Goal: Information Seeking & Learning: Check status

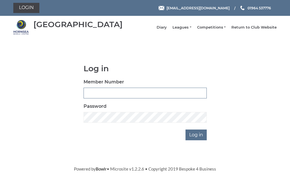
click at [131, 97] on input "Member Number" at bounding box center [144, 93] width 123 height 11
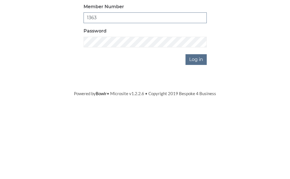
type input "1363"
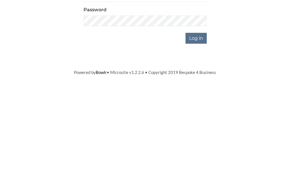
click at [203, 130] on input "Log in" at bounding box center [195, 135] width 21 height 11
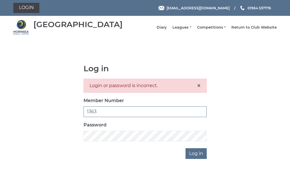
click at [113, 117] on input "1363" at bounding box center [144, 111] width 123 height 11
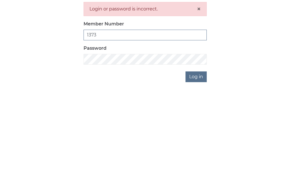
type input "1373"
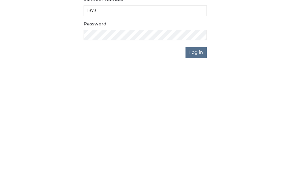
click at [206, 148] on input "Log in" at bounding box center [195, 153] width 21 height 11
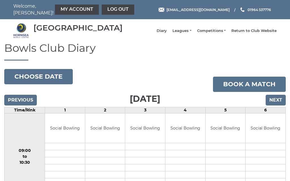
click at [72, 10] on link "My Account" at bounding box center [77, 10] width 44 height 10
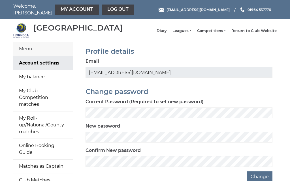
click at [187, 155] on div "Confirm New password" at bounding box center [178, 157] width 187 height 20
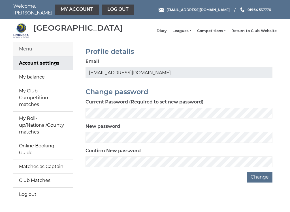
click at [48, 81] on link "My balance" at bounding box center [42, 77] width 59 height 14
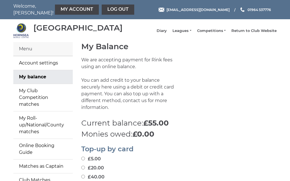
click at [191, 33] on link "Leagues" at bounding box center [181, 30] width 19 height 5
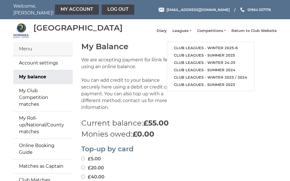
click at [211, 50] on link "Club leagues - Winter 2025-6" at bounding box center [210, 47] width 87 height 7
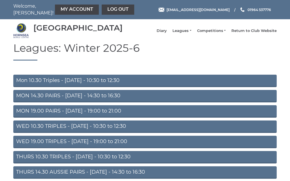
click at [81, 86] on link "Mon 10.30 Triples - [DATE] - 10:30 to 12:30" at bounding box center [144, 81] width 263 height 12
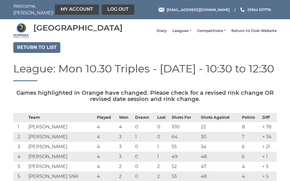
click at [102, 13] on link "Log out" at bounding box center [118, 10] width 33 height 10
